Goal: Find specific page/section: Find specific page/section

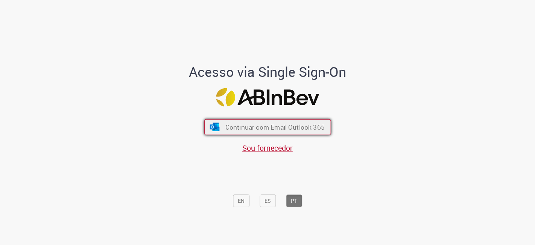
click at [289, 127] on span "Continuar com Email Outlook 365" at bounding box center [274, 127] width 99 height 9
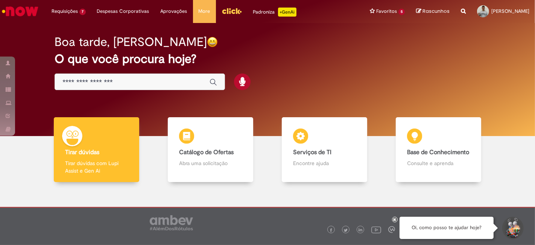
click at [461, 11] on icon "Search from all sources" at bounding box center [463, 7] width 5 height 14
click at [431, 12] on input "text" at bounding box center [448, 11] width 35 height 13
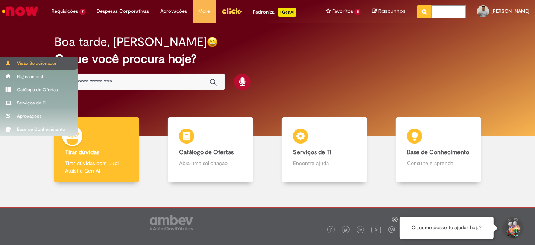
click at [8, 61] on span at bounding box center [9, 63] width 6 height 5
